Goal: Task Accomplishment & Management: Manage account settings

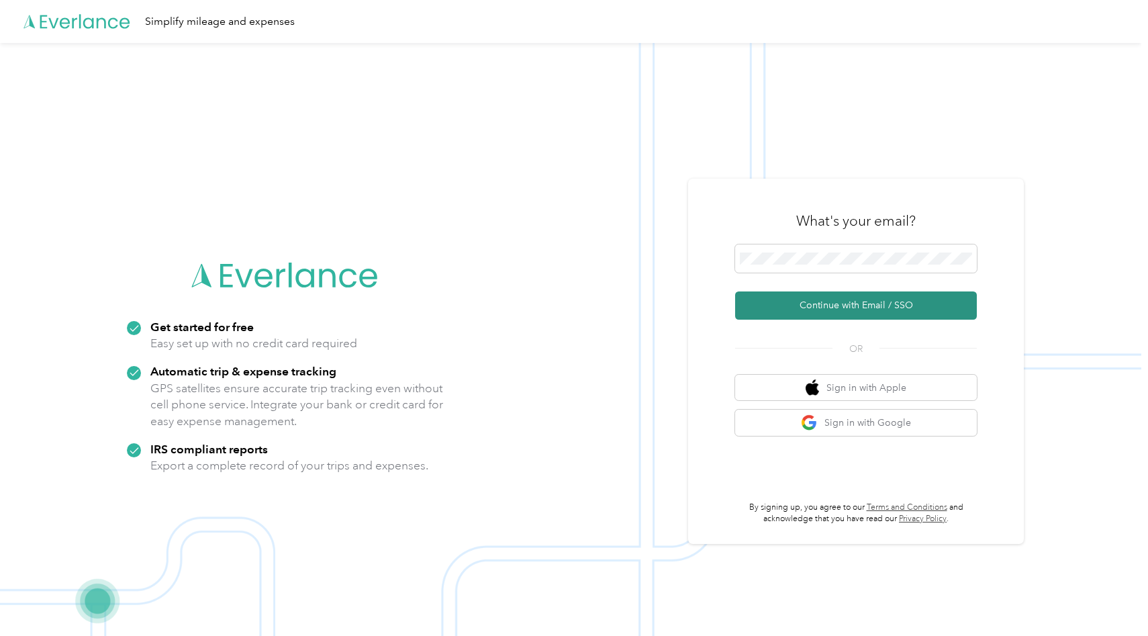
click at [852, 293] on button "Continue with Email / SSO" at bounding box center [856, 305] width 242 height 28
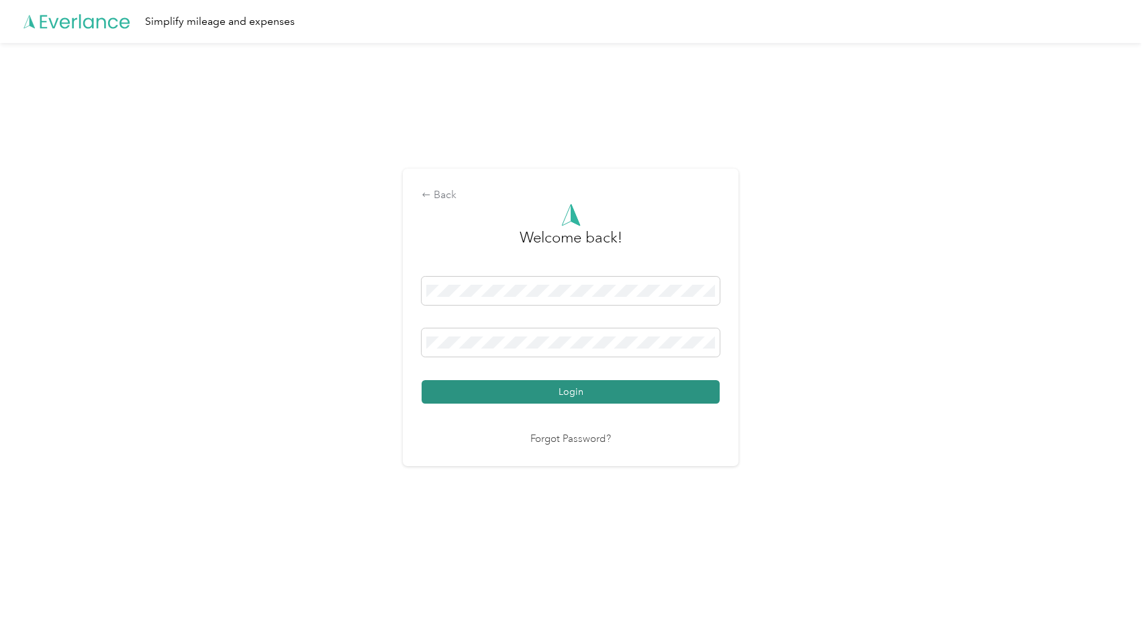
click at [573, 389] on button "Login" at bounding box center [571, 391] width 298 height 23
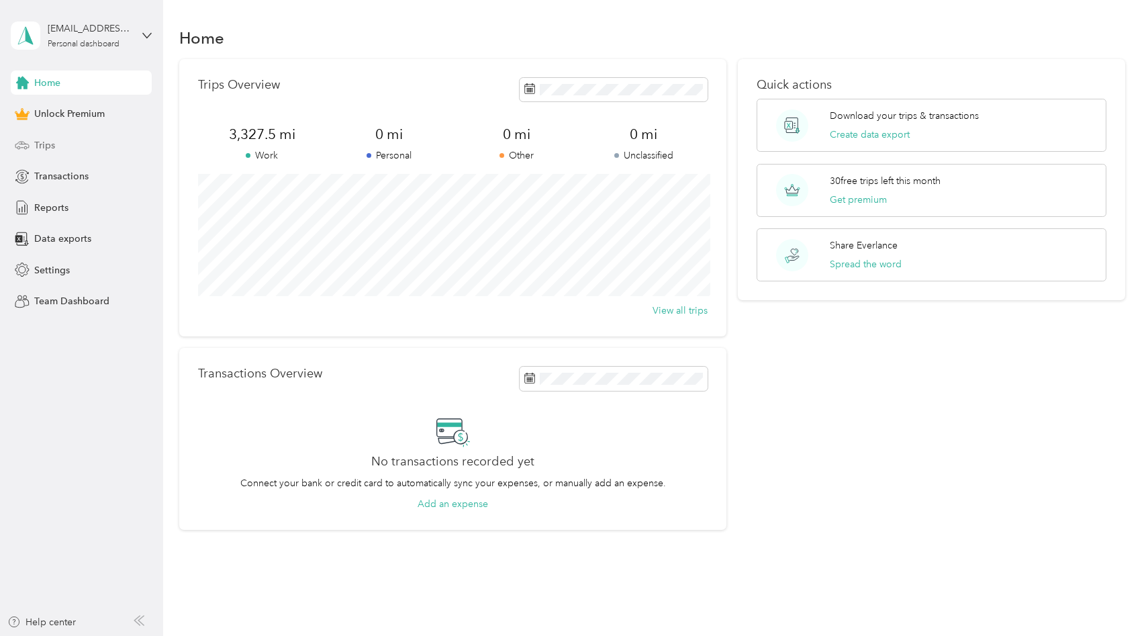
click at [49, 148] on span "Trips" at bounding box center [44, 145] width 21 height 14
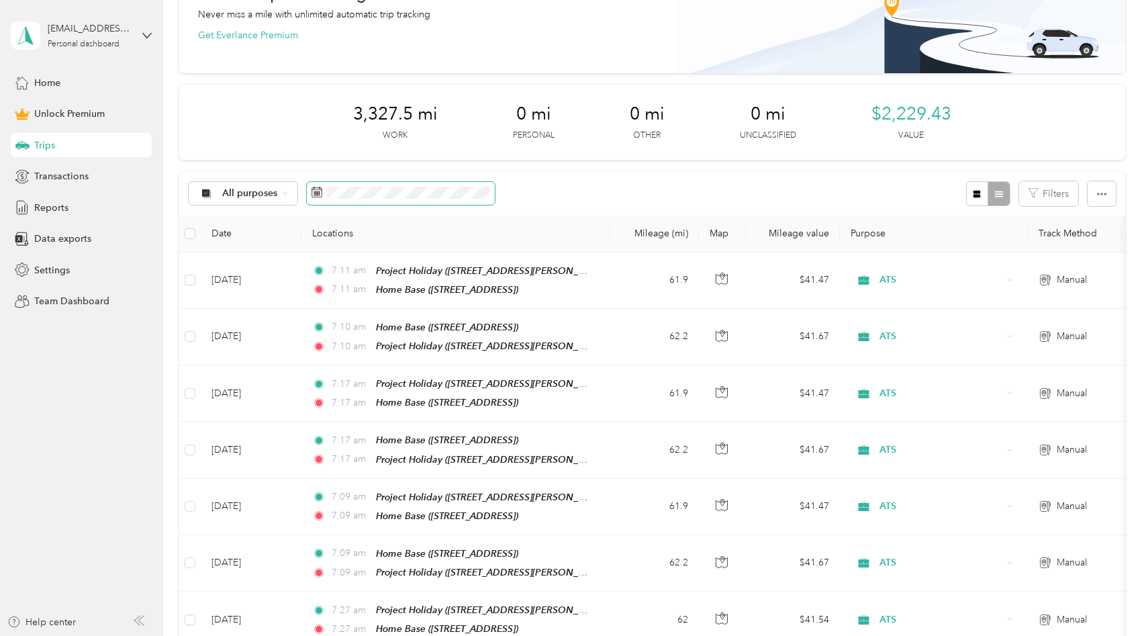
scroll to position [100, 0]
